Goal: Task Accomplishment & Management: Manage account settings

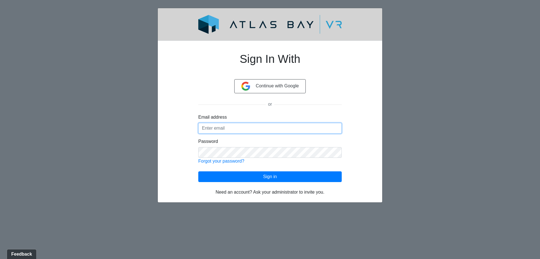
click at [239, 128] on input "Email address" at bounding box center [270, 128] width 144 height 11
click at [249, 128] on input "[PERSON_NAME][EMAIL_ADDRESS][PERSON_NAME][DOMAIN_NAME]" at bounding box center [270, 128] width 144 height 11
type input "[PERSON_NAME][EMAIL_ADDRESS][PERSON_NAME][DOMAIN_NAME]"
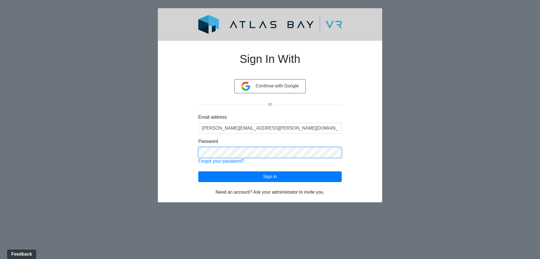
click button "Sign in" at bounding box center [270, 176] width 144 height 11
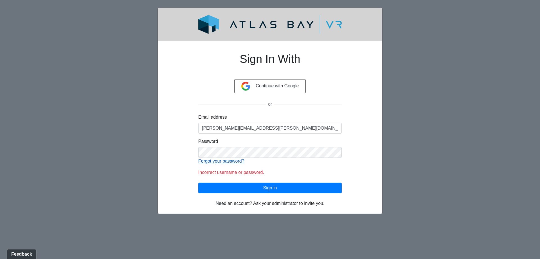
click at [215, 161] on link "Forgot your password?" at bounding box center [221, 160] width 46 height 5
